Goal: Find specific page/section: Find specific page/section

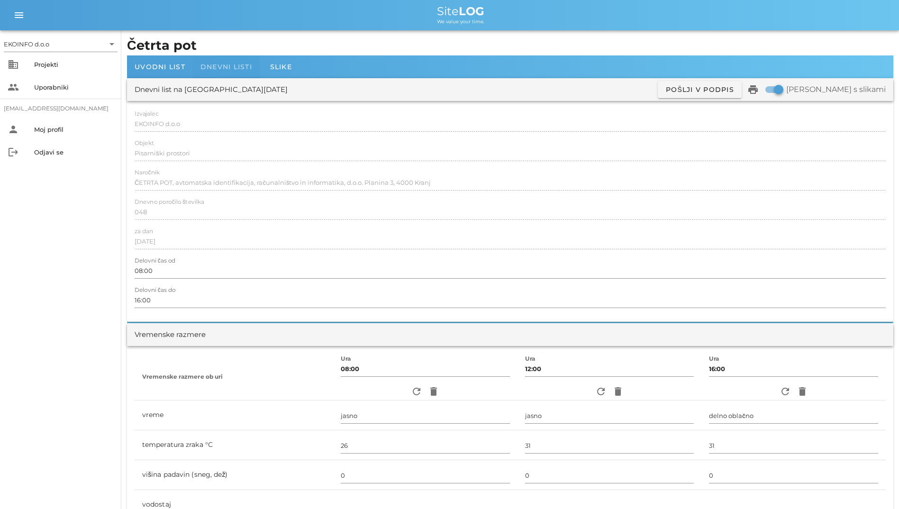
click at [234, 75] on div "Dnevni listi" at bounding box center [226, 66] width 67 height 23
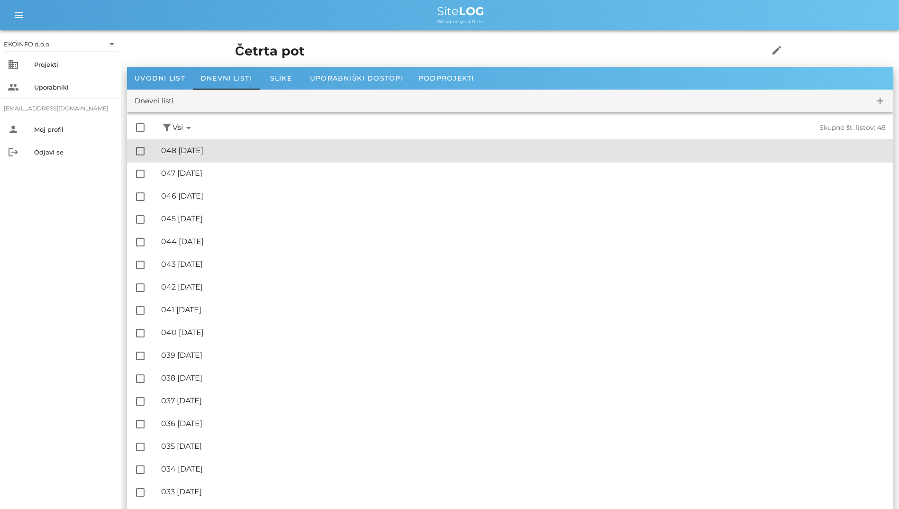
click at [223, 152] on div "🔏 048 [DATE]" at bounding box center [523, 150] width 725 height 9
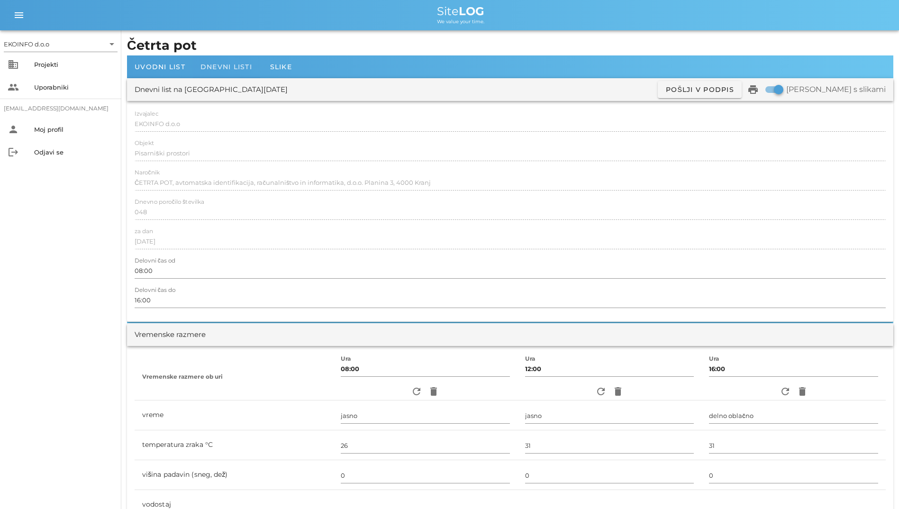
click at [233, 77] on div "Dnevni listi" at bounding box center [226, 66] width 67 height 23
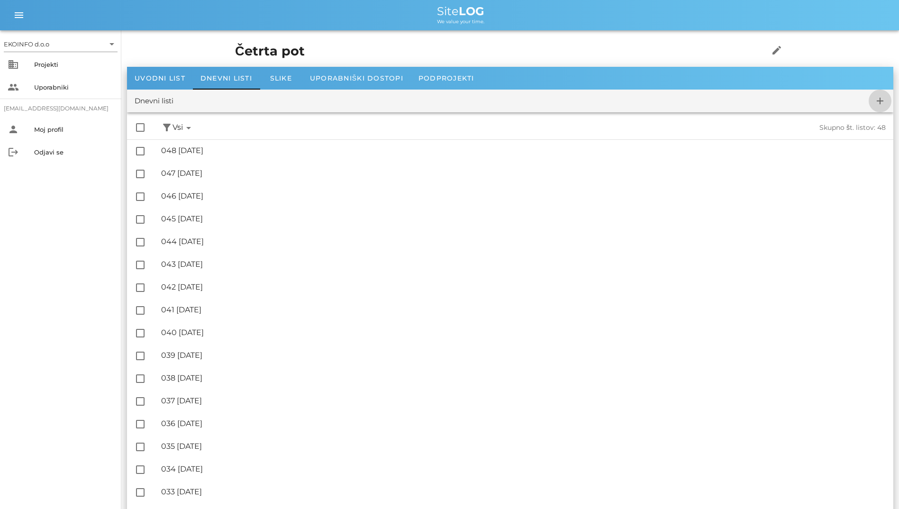
click at [877, 95] on icon "add" at bounding box center [880, 100] width 11 height 11
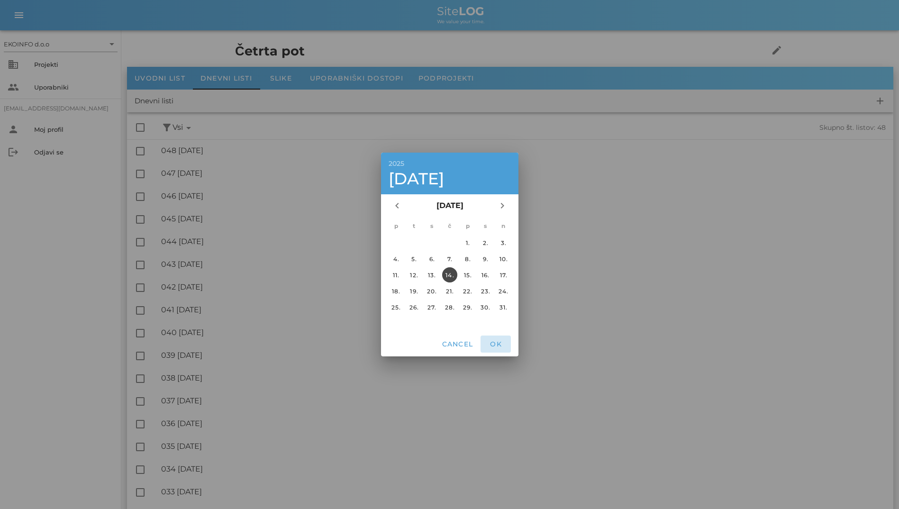
click at [499, 345] on span "OK" at bounding box center [496, 344] width 23 height 9
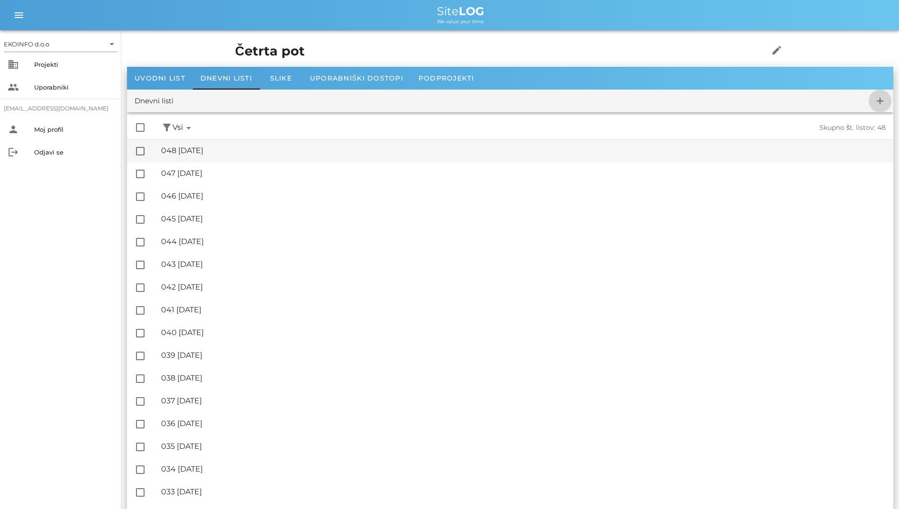
checkbox input "false"
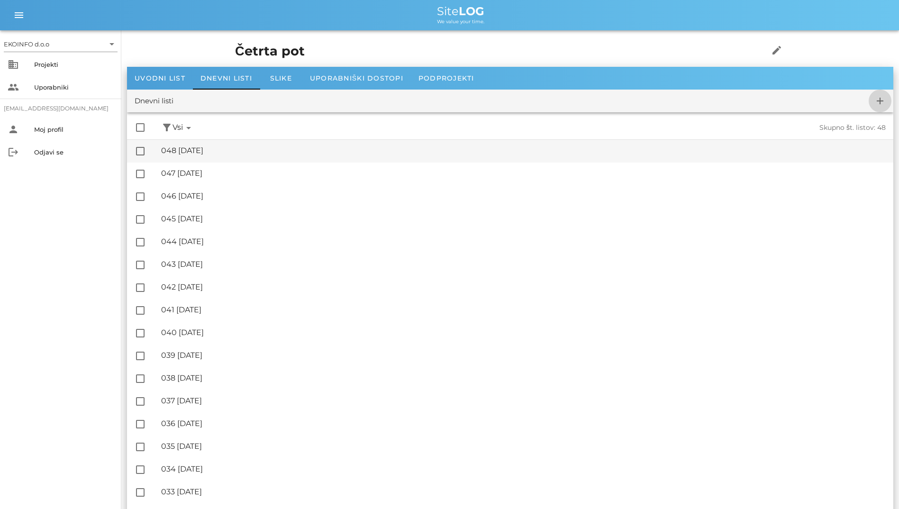
checkbox input "false"
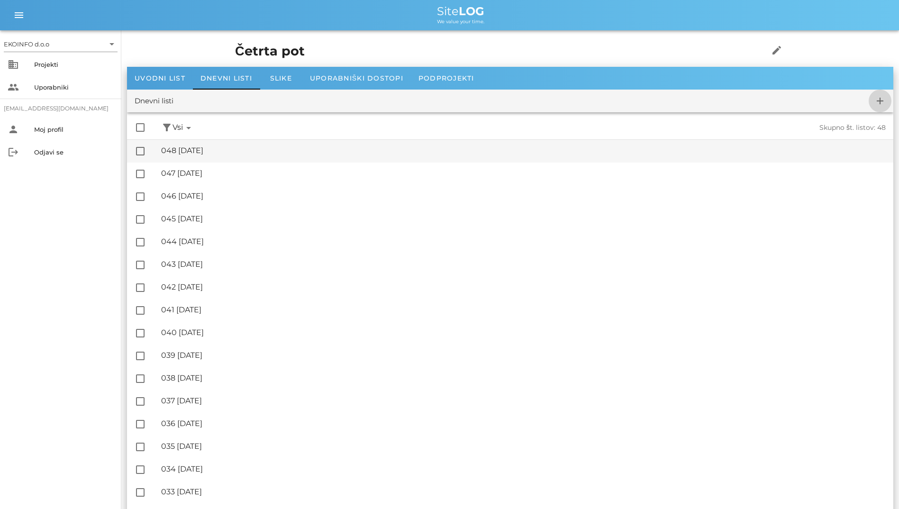
checkbox input "false"
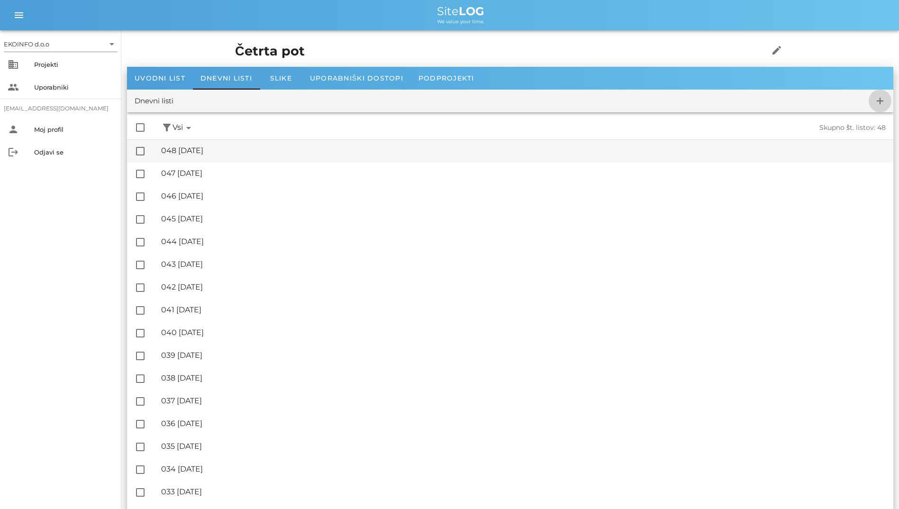
checkbox input "false"
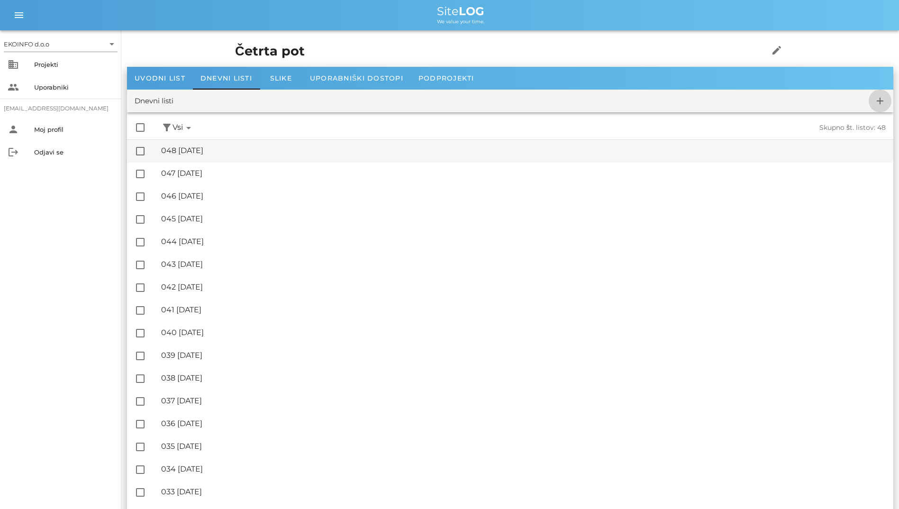
checkbox input "false"
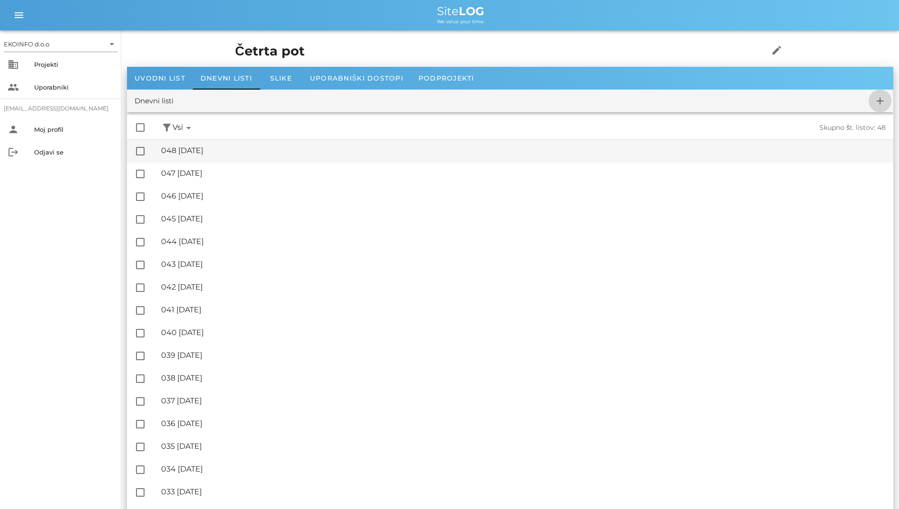
checkbox input "false"
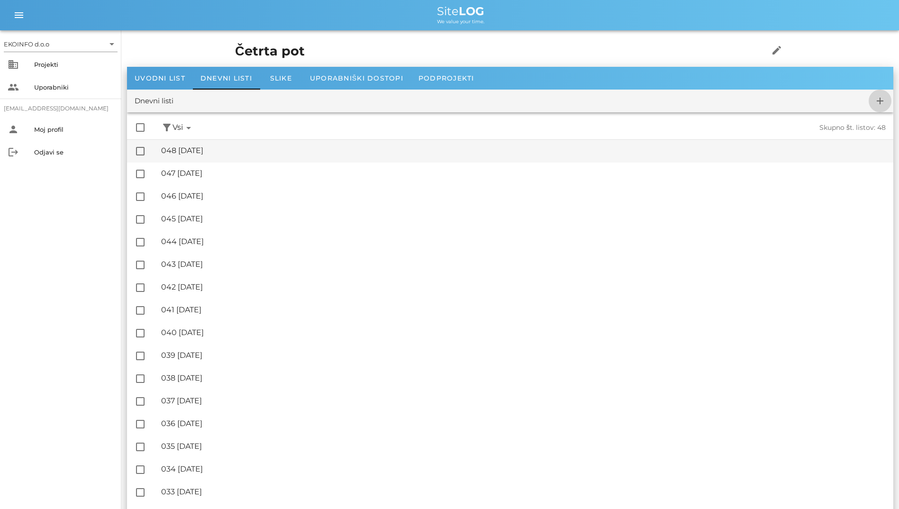
checkbox input "false"
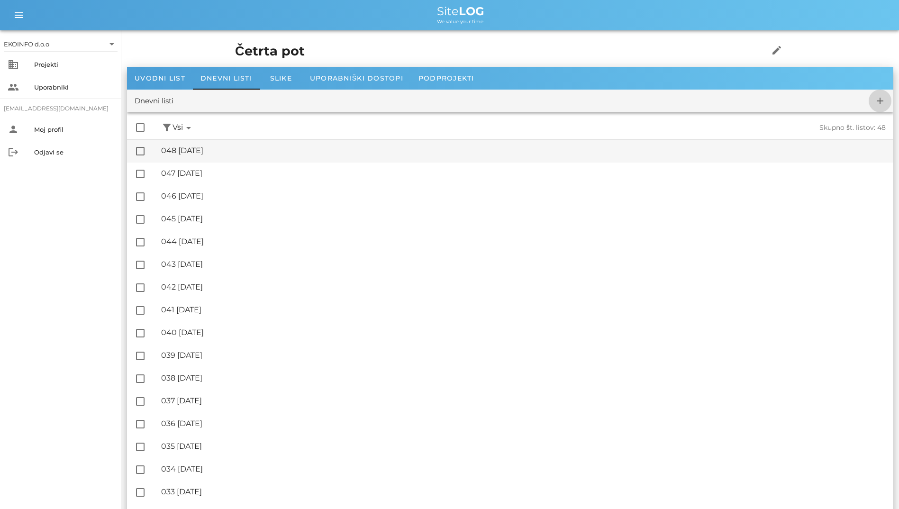
checkbox input "false"
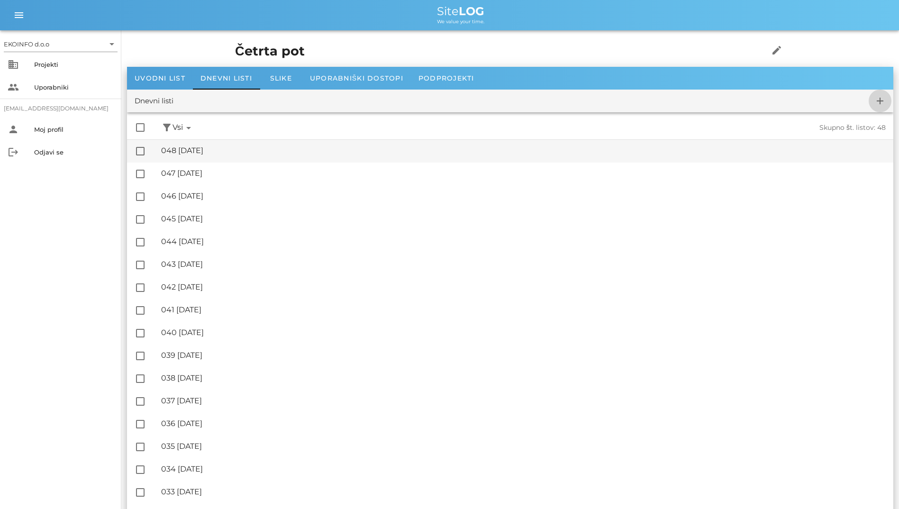
checkbox input "false"
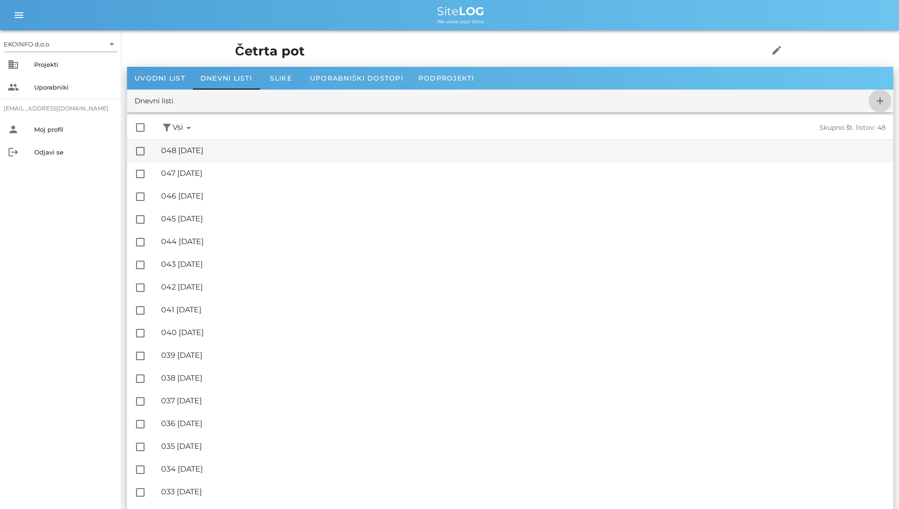
checkbox input "false"
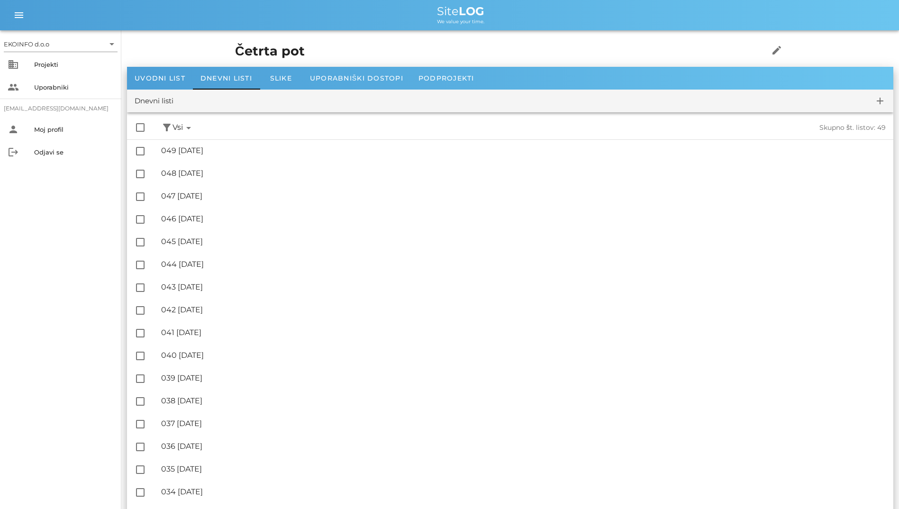
click at [892, 103] on div "Dnevni listi add" at bounding box center [510, 101] width 767 height 23
click at [882, 103] on icon "add" at bounding box center [880, 100] width 11 height 11
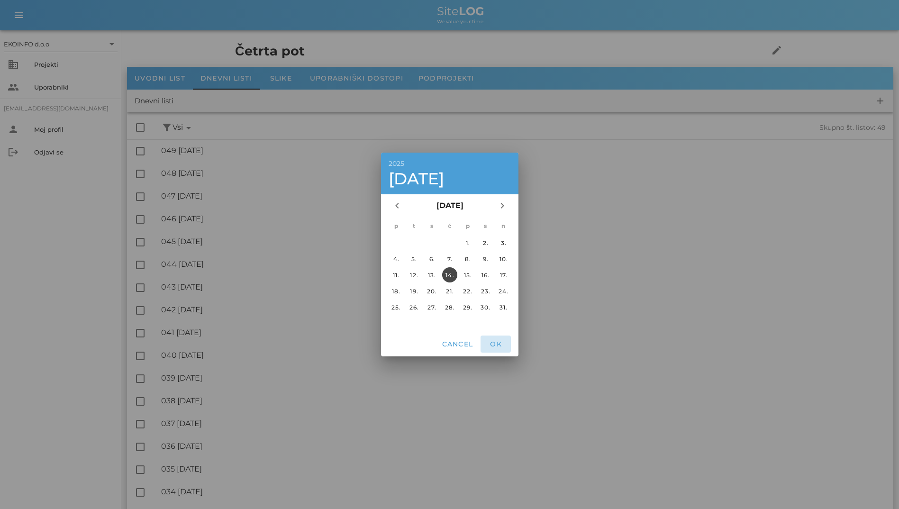
click at [483, 345] on button "OK" at bounding box center [496, 344] width 30 height 17
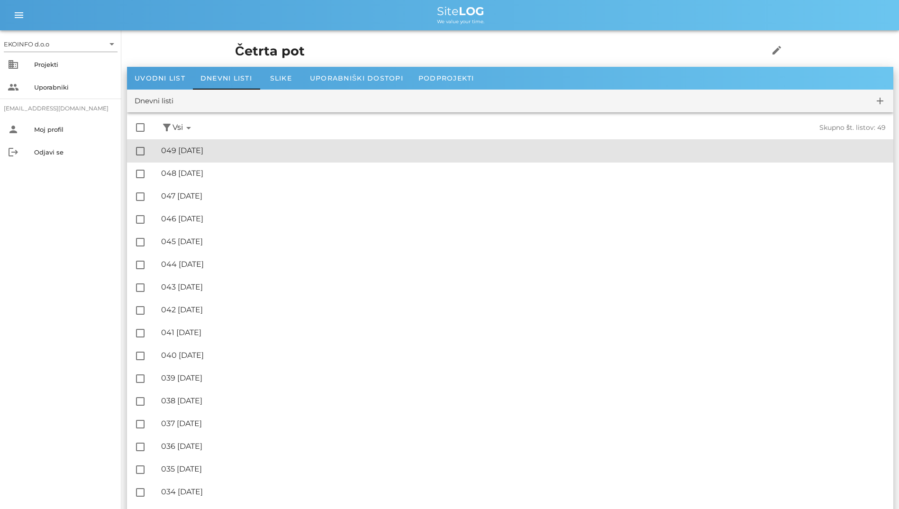
click at [223, 157] on div "🔏 049 [DATE] ✓ Podpisal: Nadzornik ✓ Podpisal: Sestavljalec ✓ Podpisal: Odgovor…" at bounding box center [523, 150] width 725 height 21
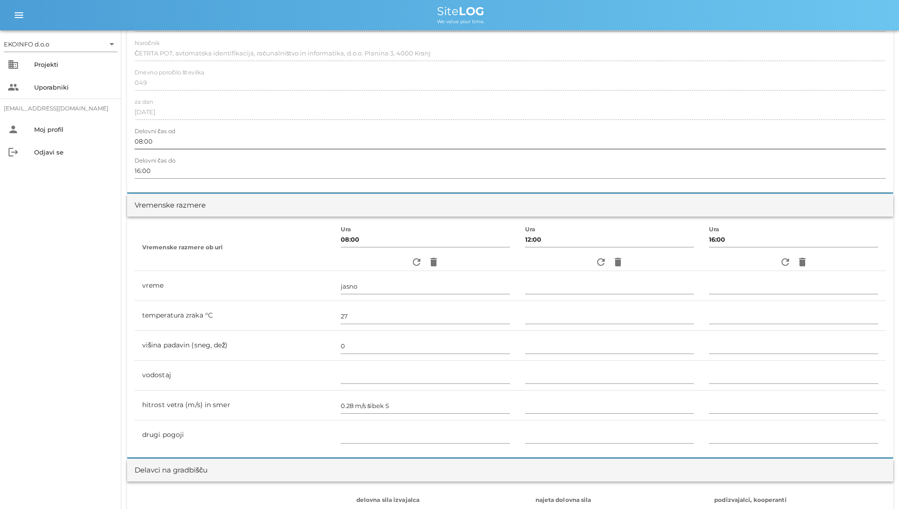
scroll to position [284, 0]
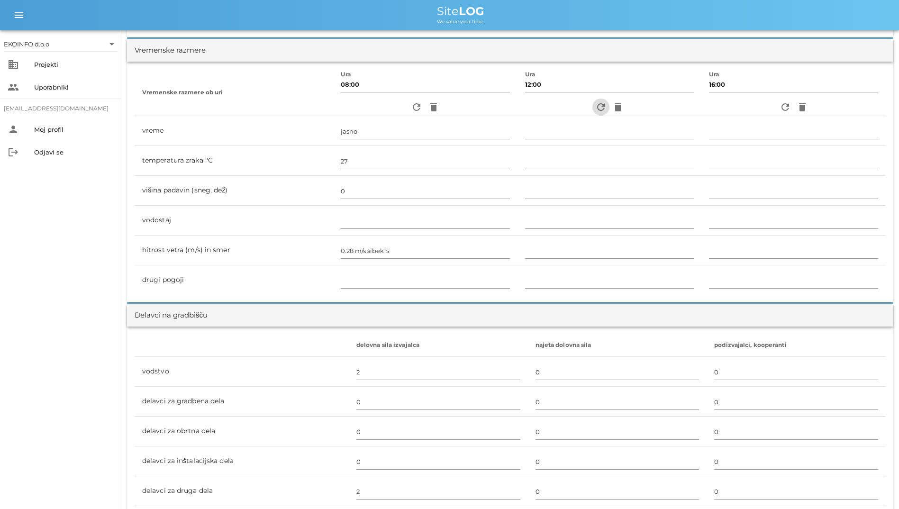
click at [601, 110] on icon "refresh" at bounding box center [601, 106] width 11 height 11
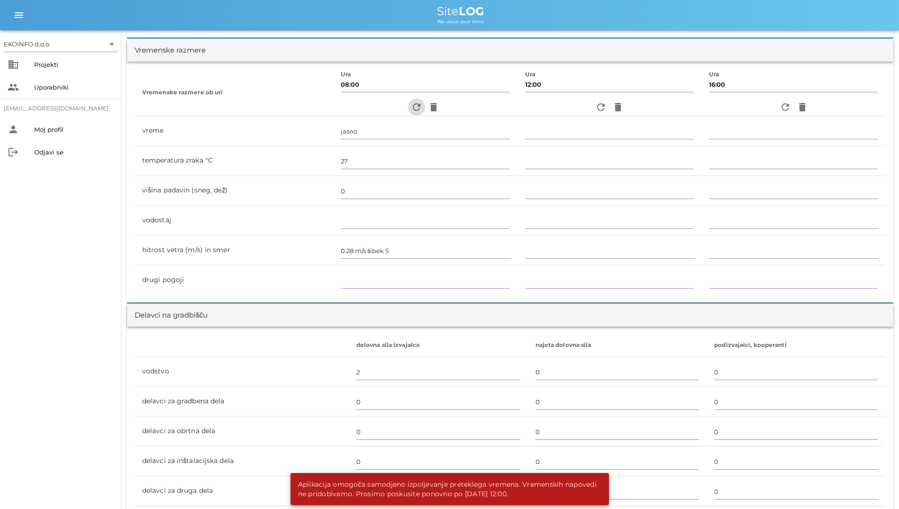
click at [411, 108] on icon "refresh" at bounding box center [416, 106] width 11 height 11
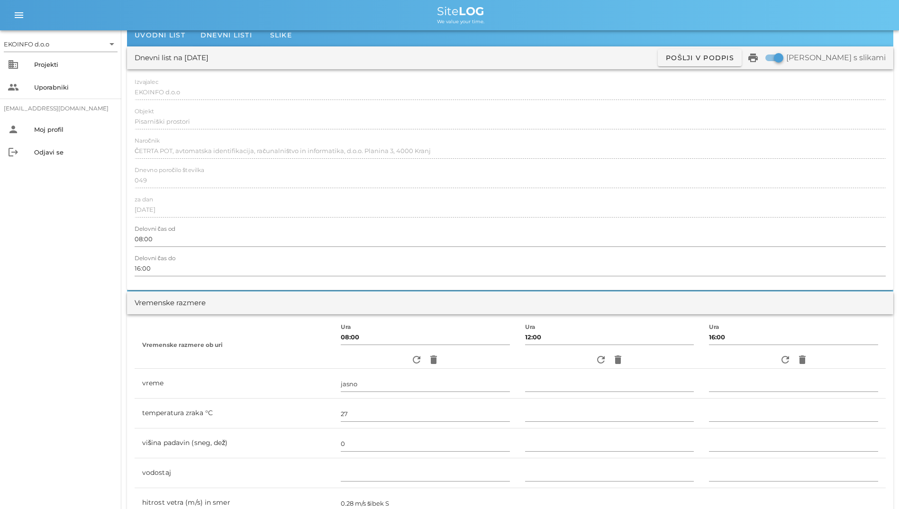
scroll to position [0, 0]
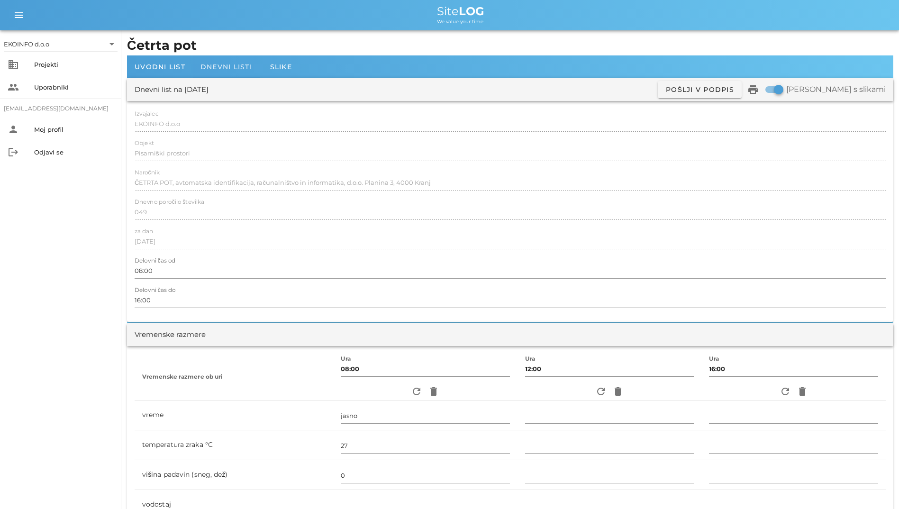
click at [220, 59] on div "Dnevni listi" at bounding box center [226, 66] width 67 height 23
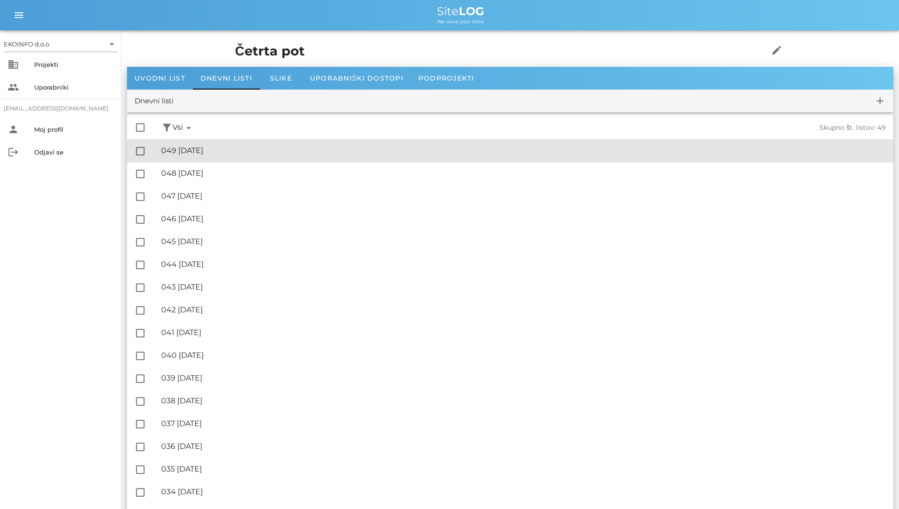
click at [167, 147] on div "🔏 049 [DATE]" at bounding box center [523, 150] width 725 height 9
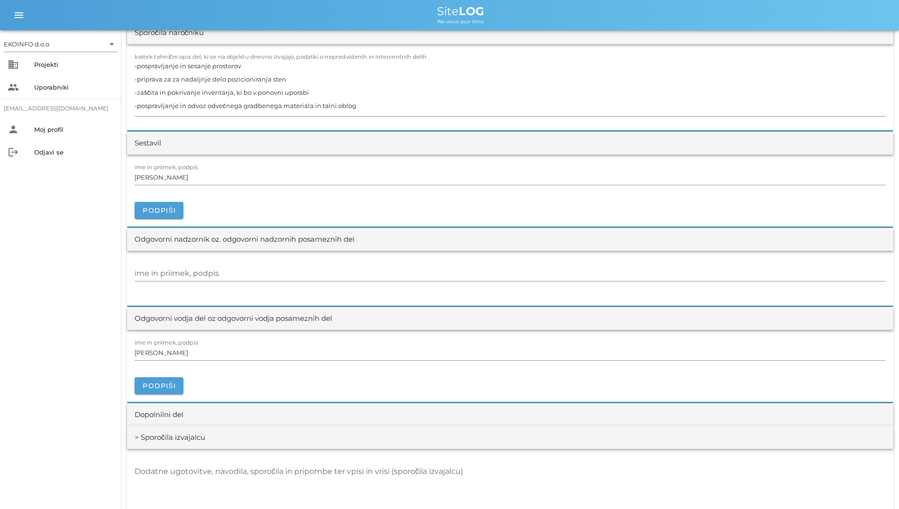
scroll to position [853, 0]
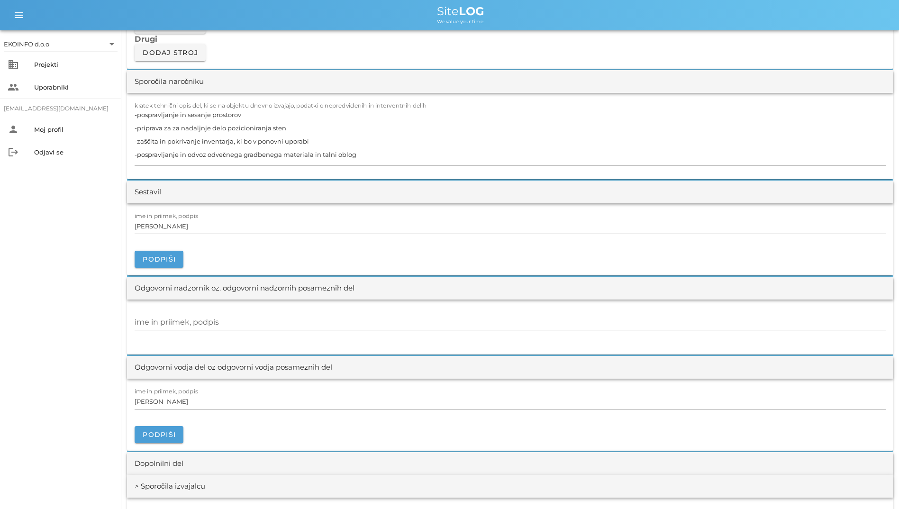
click at [388, 144] on textarea "-pospravljanje in sesanje prostorov -priprava za za nadaljnje delo pozicioniran…" at bounding box center [511, 136] width 752 height 57
click at [395, 164] on textarea "-pospravljanje in sesanje prostorov -priprava za za nadaljnje delo pozicioniran…" at bounding box center [511, 136] width 752 height 57
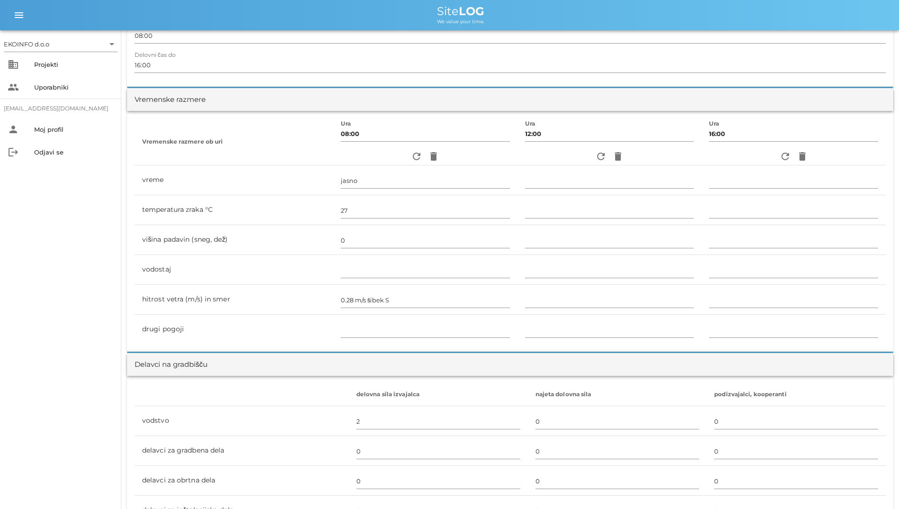
scroll to position [0, 0]
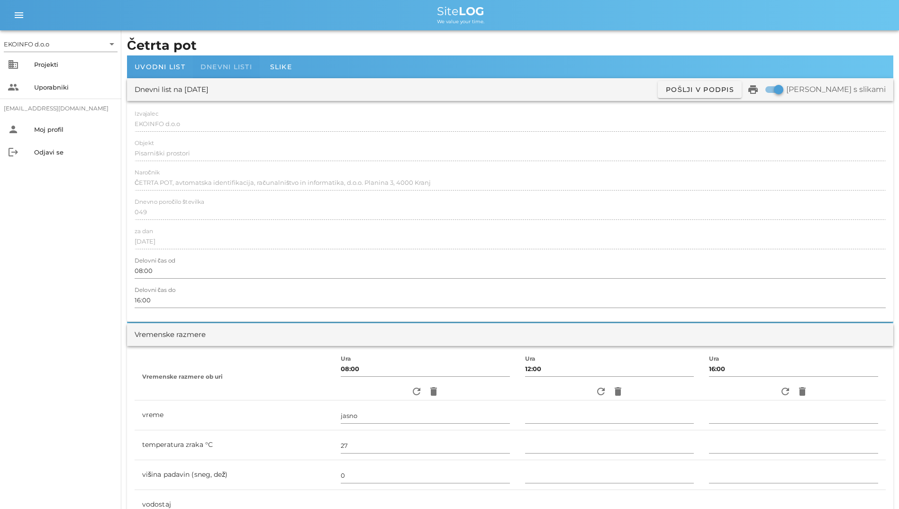
click at [236, 62] on div "Dnevni listi" at bounding box center [226, 66] width 67 height 23
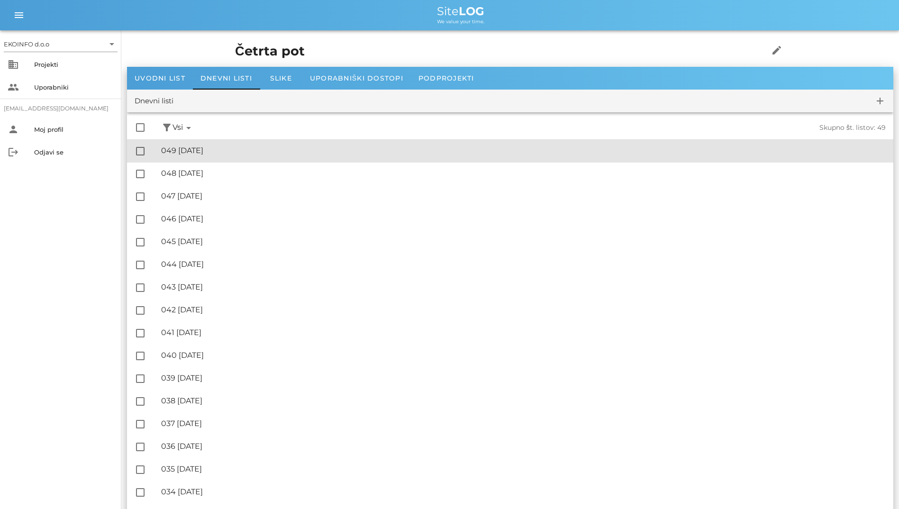
click at [243, 155] on div "🔏 049 [DATE]" at bounding box center [523, 150] width 725 height 9
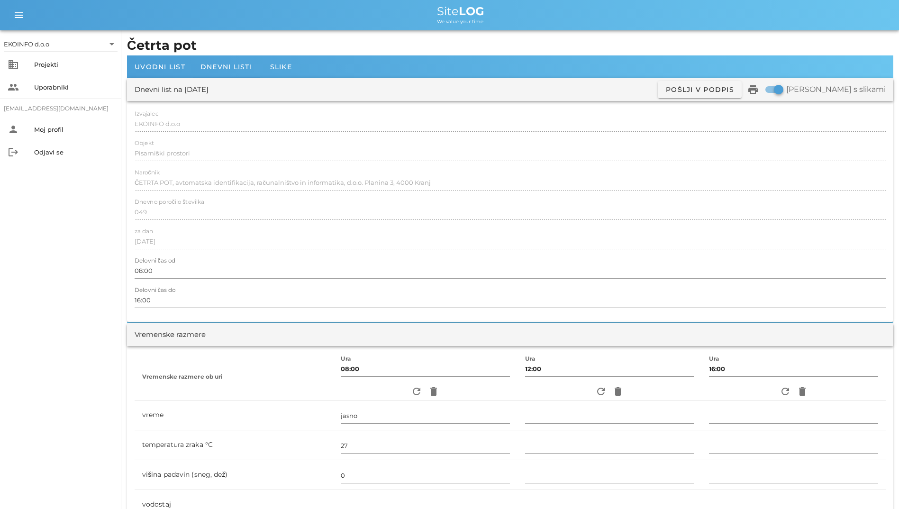
scroll to position [284, 0]
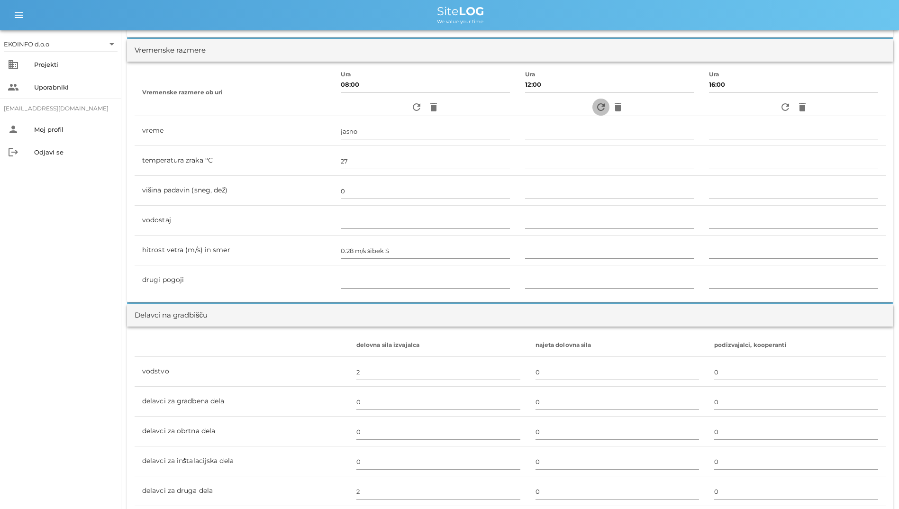
click at [603, 108] on span "refresh" at bounding box center [601, 106] width 17 height 11
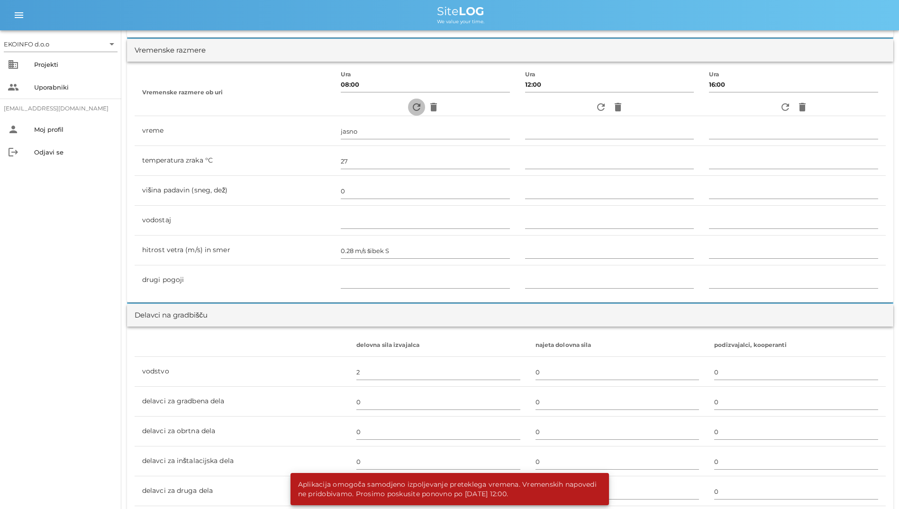
click at [411, 112] on icon "refresh" at bounding box center [416, 106] width 11 height 11
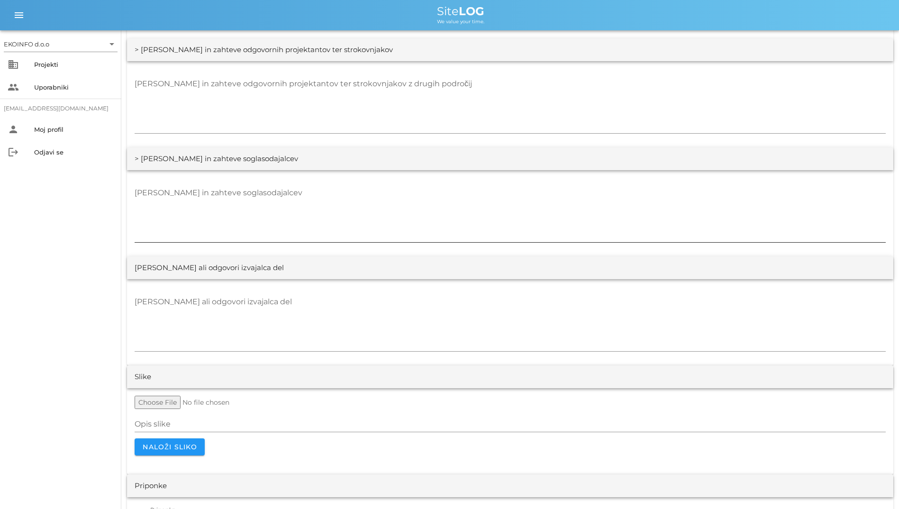
scroll to position [1673, 0]
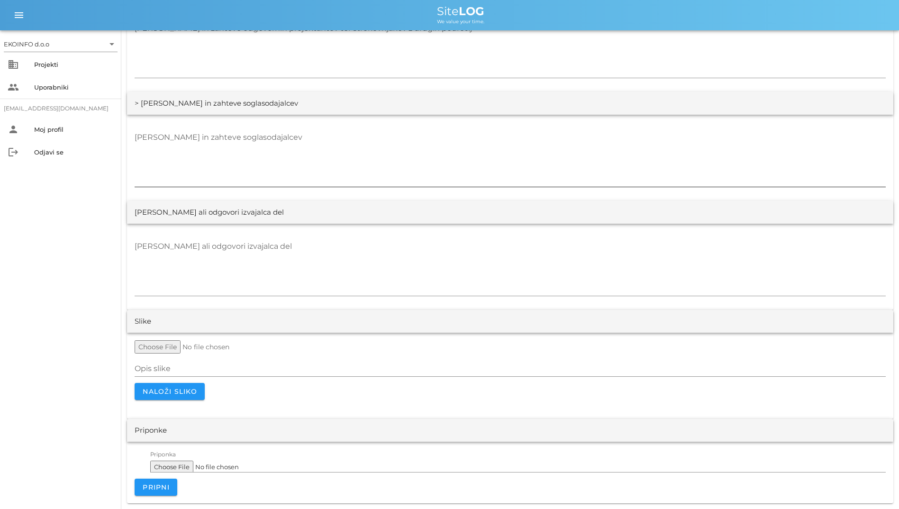
click at [493, 158] on textarea "[PERSON_NAME] in zahteve soglasodajalcev" at bounding box center [511, 158] width 752 height 57
click at [507, 249] on textarea "[PERSON_NAME] ali odgovori izvajalca del" at bounding box center [511, 267] width 752 height 57
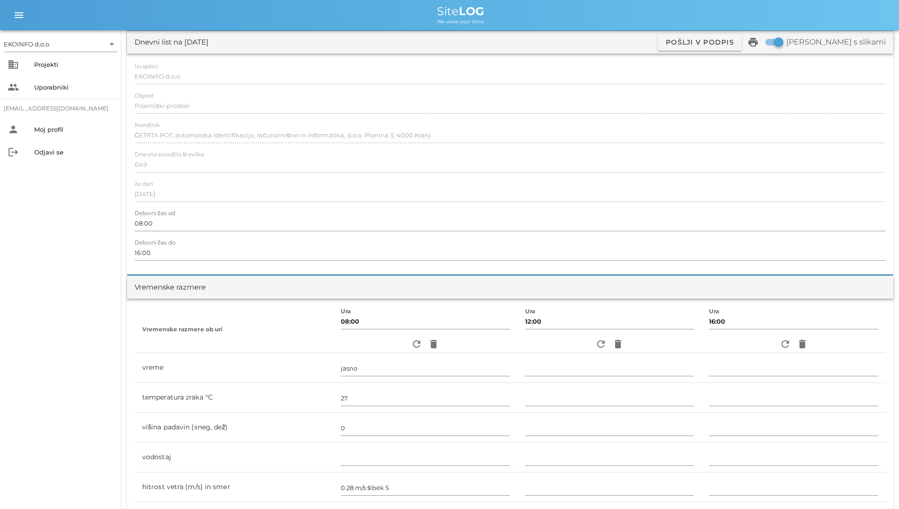
scroll to position [0, 0]
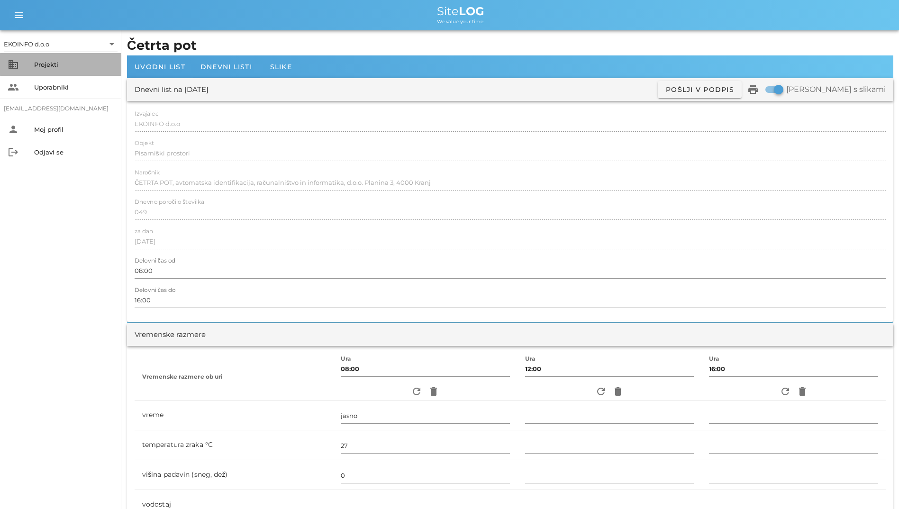
click at [58, 64] on div "Projekti" at bounding box center [74, 65] width 80 height 8
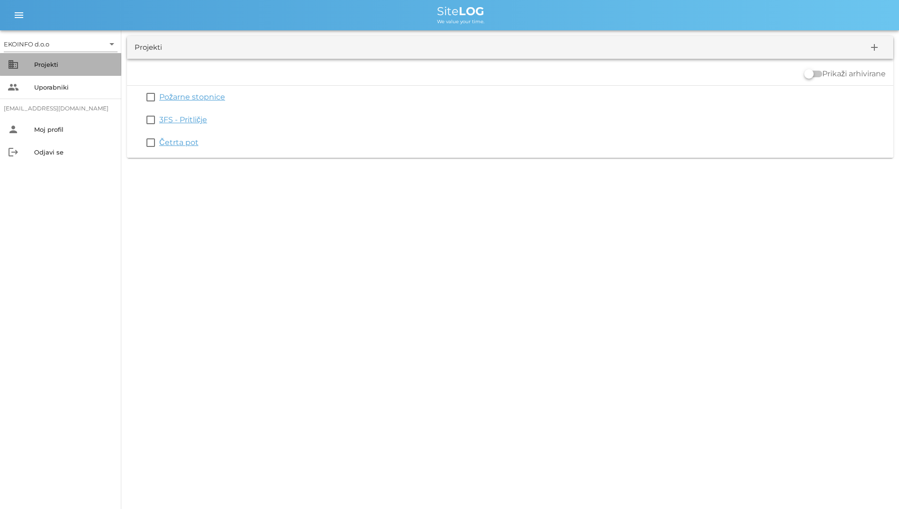
click at [58, 64] on div "Projekti" at bounding box center [74, 65] width 80 height 8
click at [58, 62] on div "Projekti" at bounding box center [74, 65] width 80 height 8
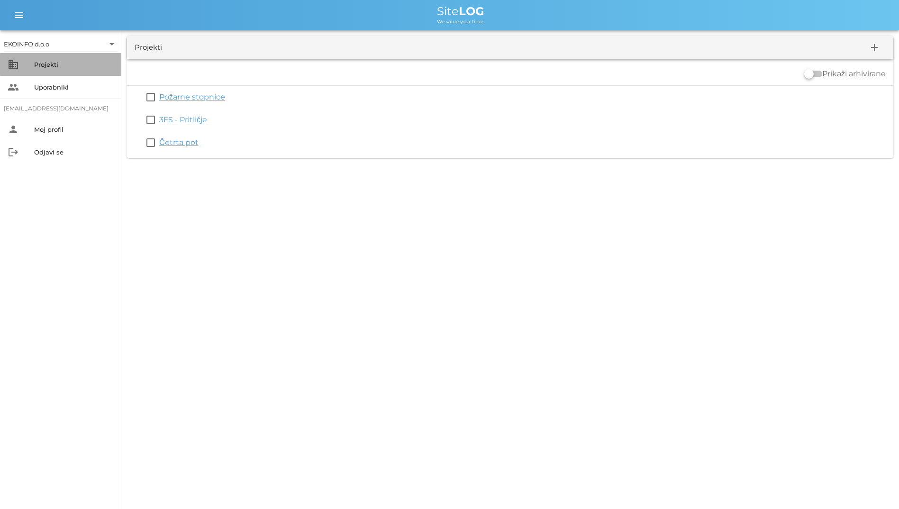
click at [58, 62] on div "Projekti" at bounding box center [74, 65] width 80 height 8
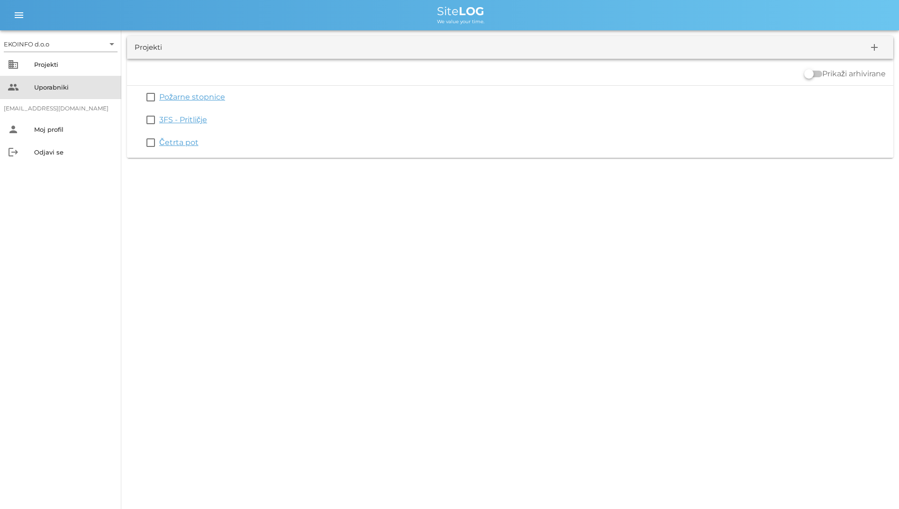
click at [64, 79] on div "people Uporabniki" at bounding box center [60, 87] width 121 height 23
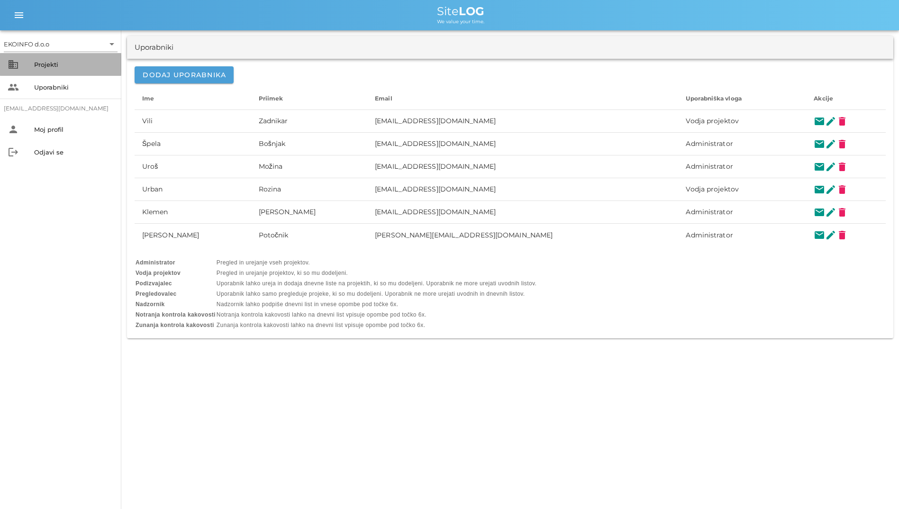
click at [73, 61] on div "Projekti" at bounding box center [74, 65] width 80 height 8
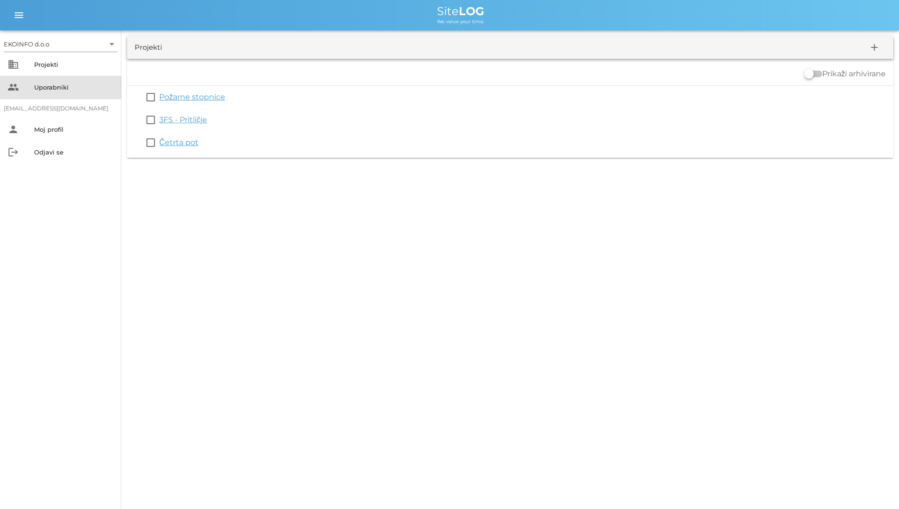
click at [70, 93] on div "Uporabniki" at bounding box center [74, 87] width 80 height 15
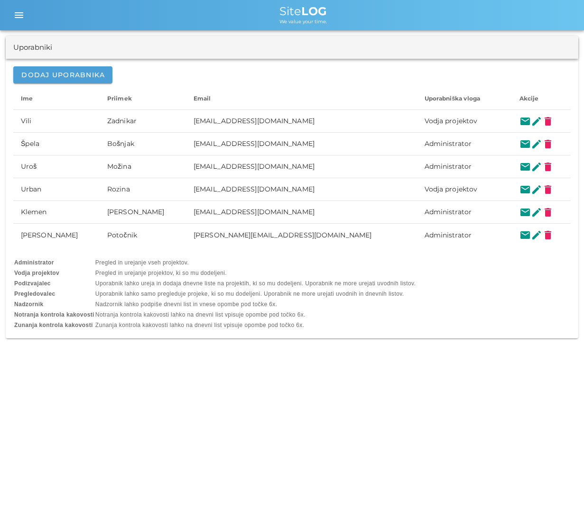
click at [18, 29] on div "menu menu Site LOG We value your time." at bounding box center [292, 15] width 584 height 30
click at [18, 15] on icon "menu" at bounding box center [18, 14] width 11 height 11
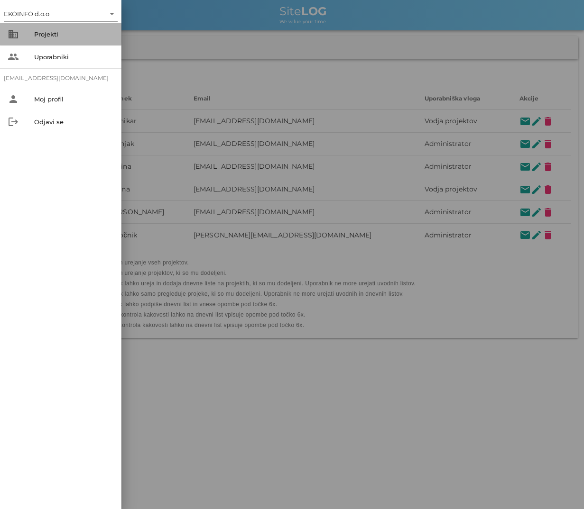
click at [54, 40] on div "Projekti" at bounding box center [74, 34] width 80 height 15
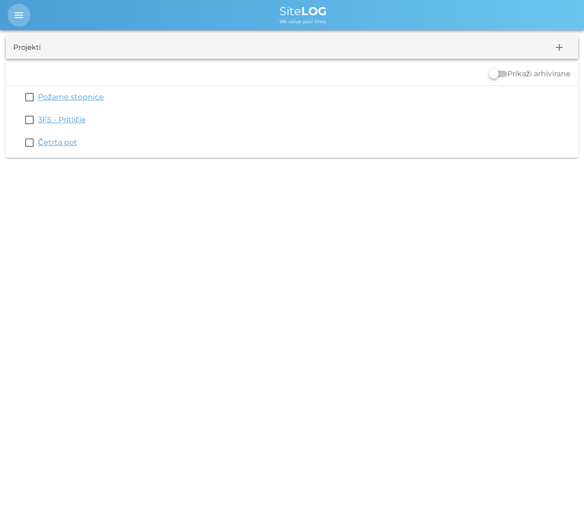
click at [23, 19] on icon "menu" at bounding box center [18, 14] width 11 height 11
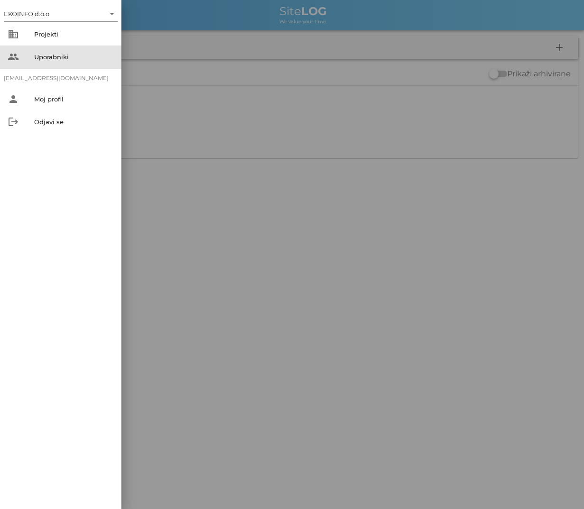
click at [36, 54] on div "Uporabniki" at bounding box center [74, 57] width 80 height 8
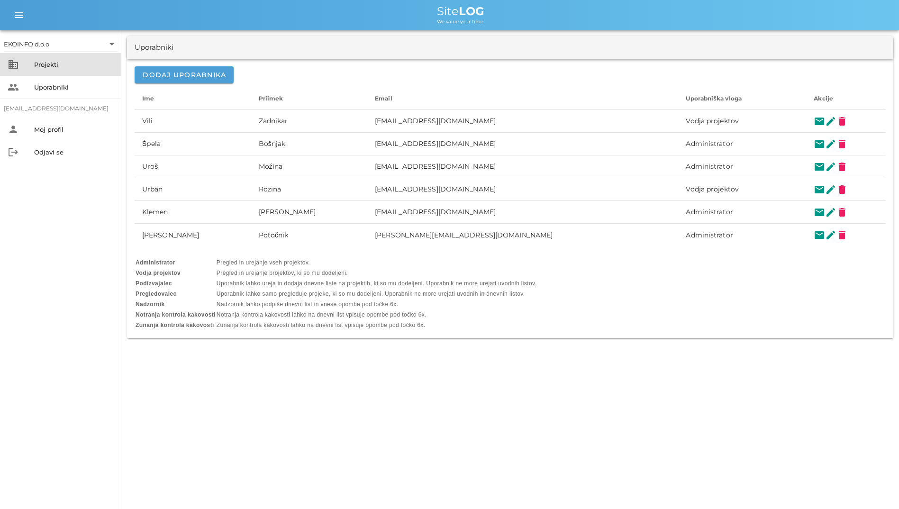
click at [52, 60] on div "Projekti" at bounding box center [74, 64] width 80 height 15
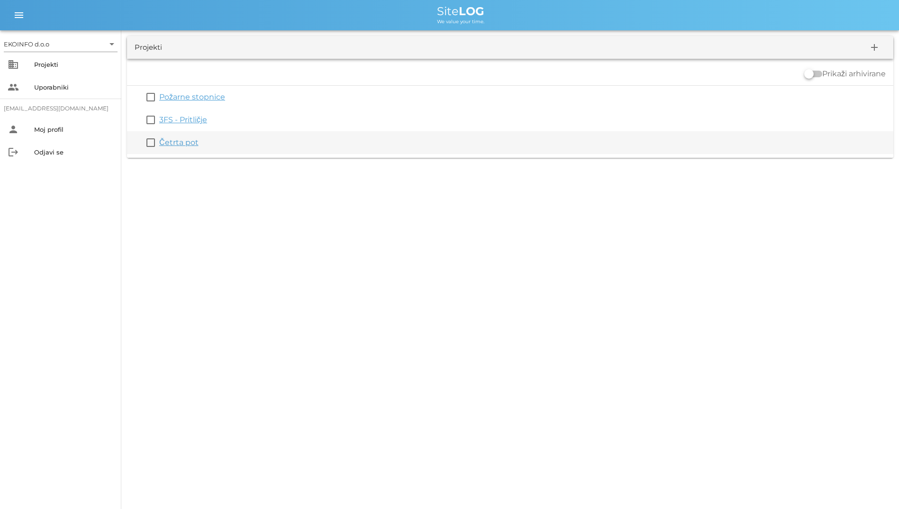
click at [567, 139] on div "Četrta pot" at bounding box center [524, 142] width 731 height 11
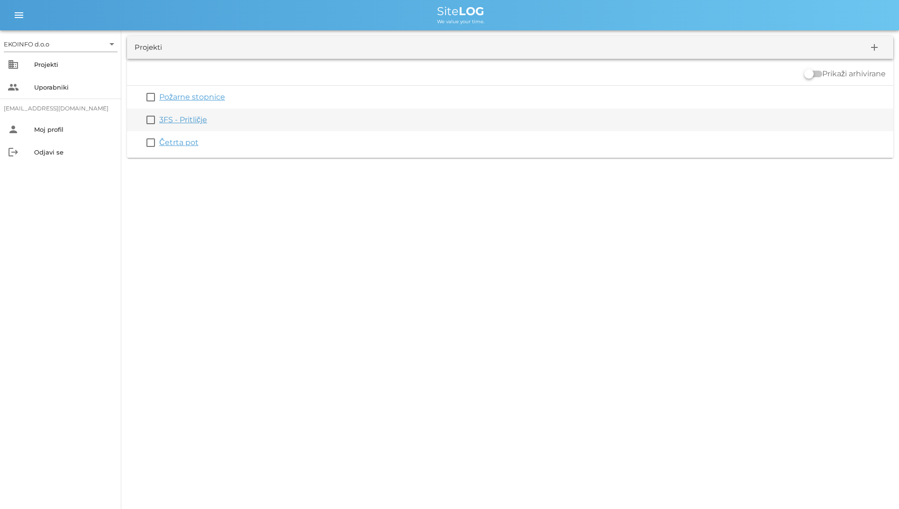
click at [184, 119] on link "3FS - Pritličje" at bounding box center [183, 119] width 48 height 9
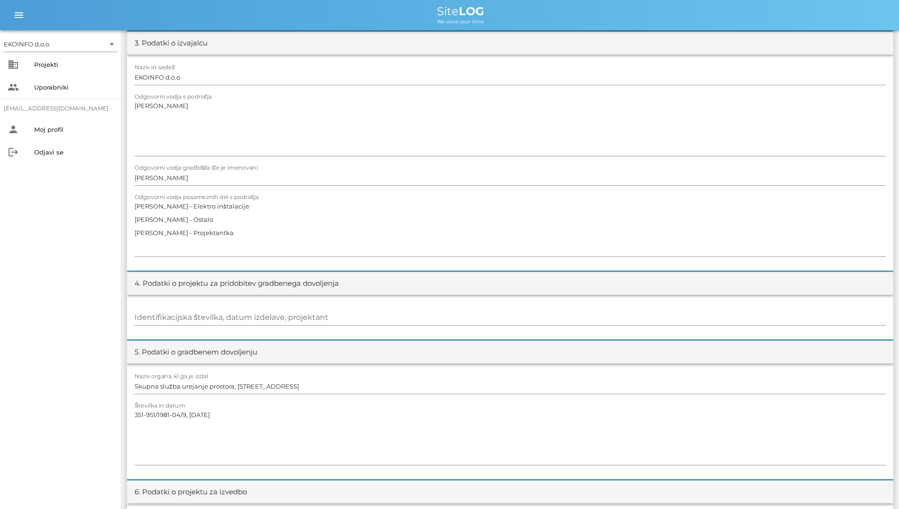
scroll to position [379, 0]
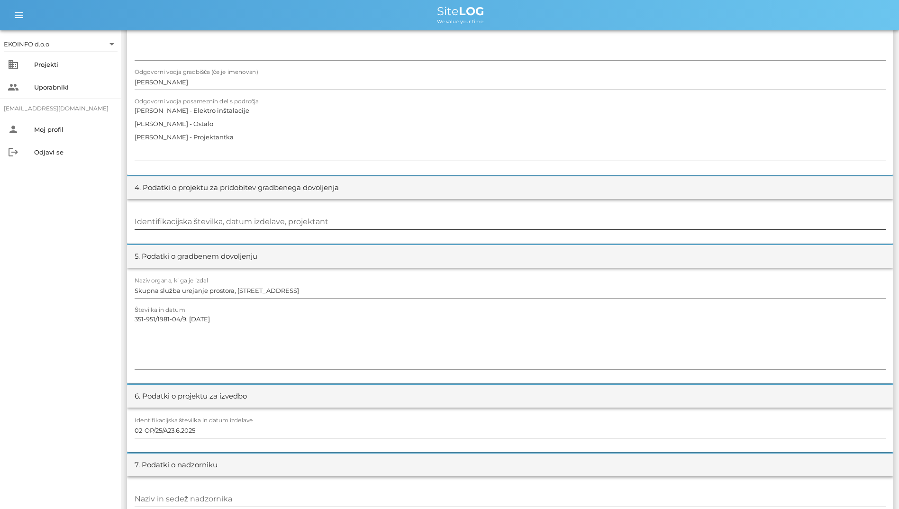
click at [239, 215] on div "Identifikacijska številka, datum izdelave, projektant" at bounding box center [511, 221] width 752 height 15
click at [350, 323] on textarea "351-951/1981-04/9, [DATE]" at bounding box center [511, 340] width 752 height 57
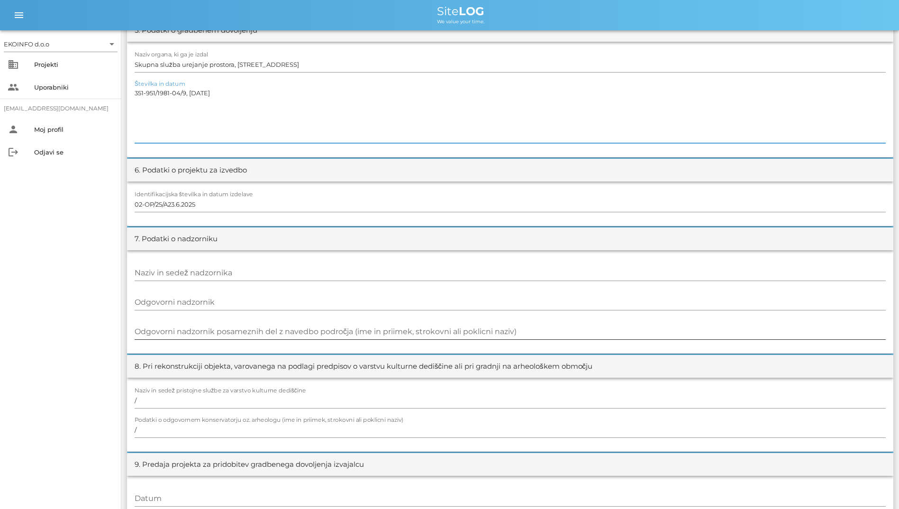
scroll to position [592, 0]
